Goal: Find specific page/section: Find specific page/section

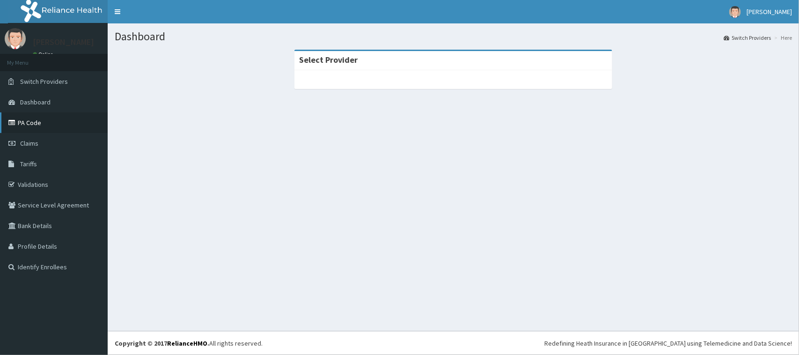
click at [36, 122] on link "PA Code" at bounding box center [54, 122] width 108 height 21
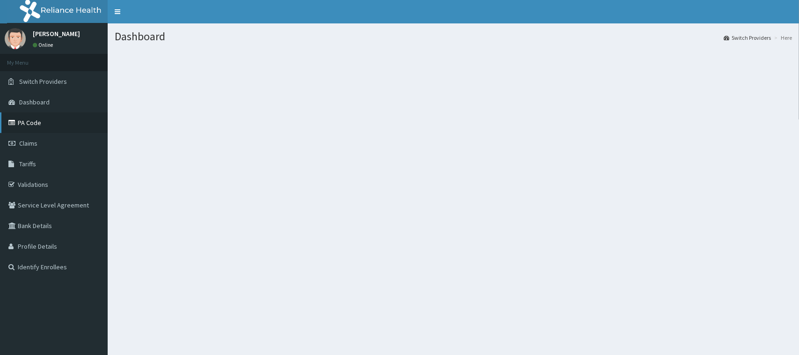
click at [35, 123] on link "PA Code" at bounding box center [54, 122] width 108 height 21
